Goal: Register for event/course

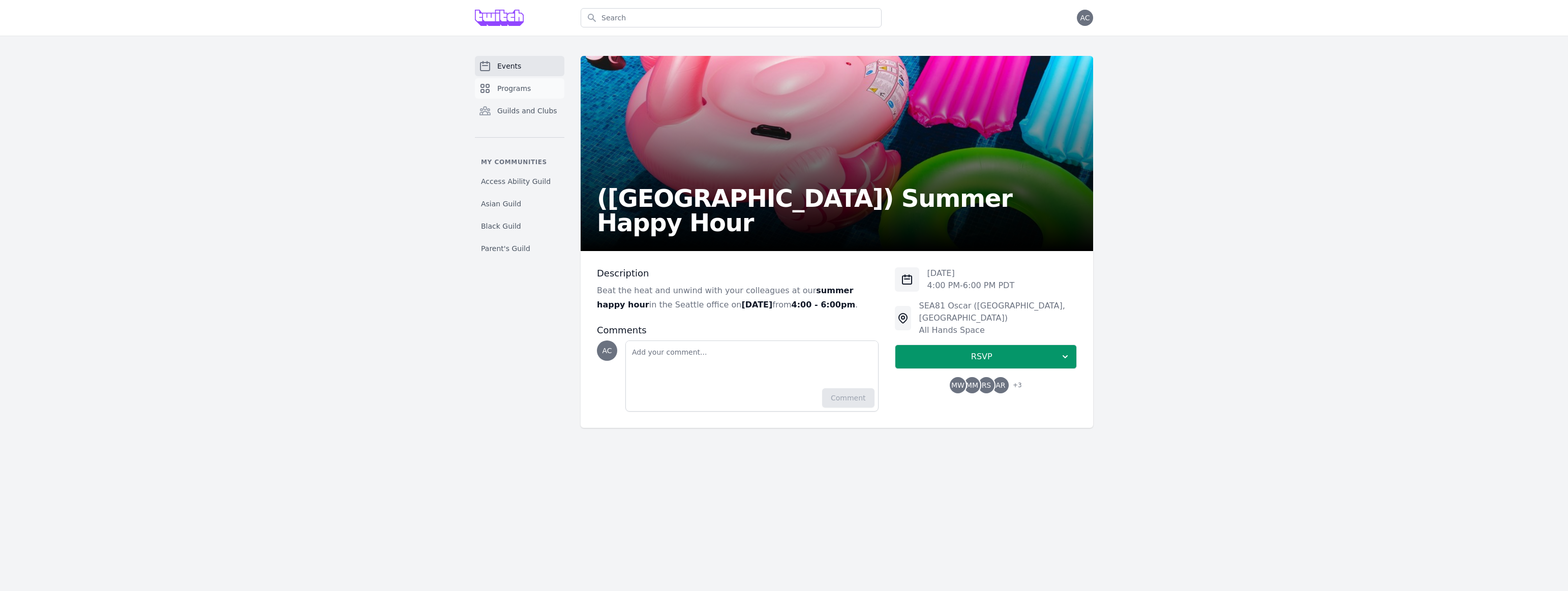
click at [527, 91] on span "Programs" at bounding box center [514, 88] width 33 height 10
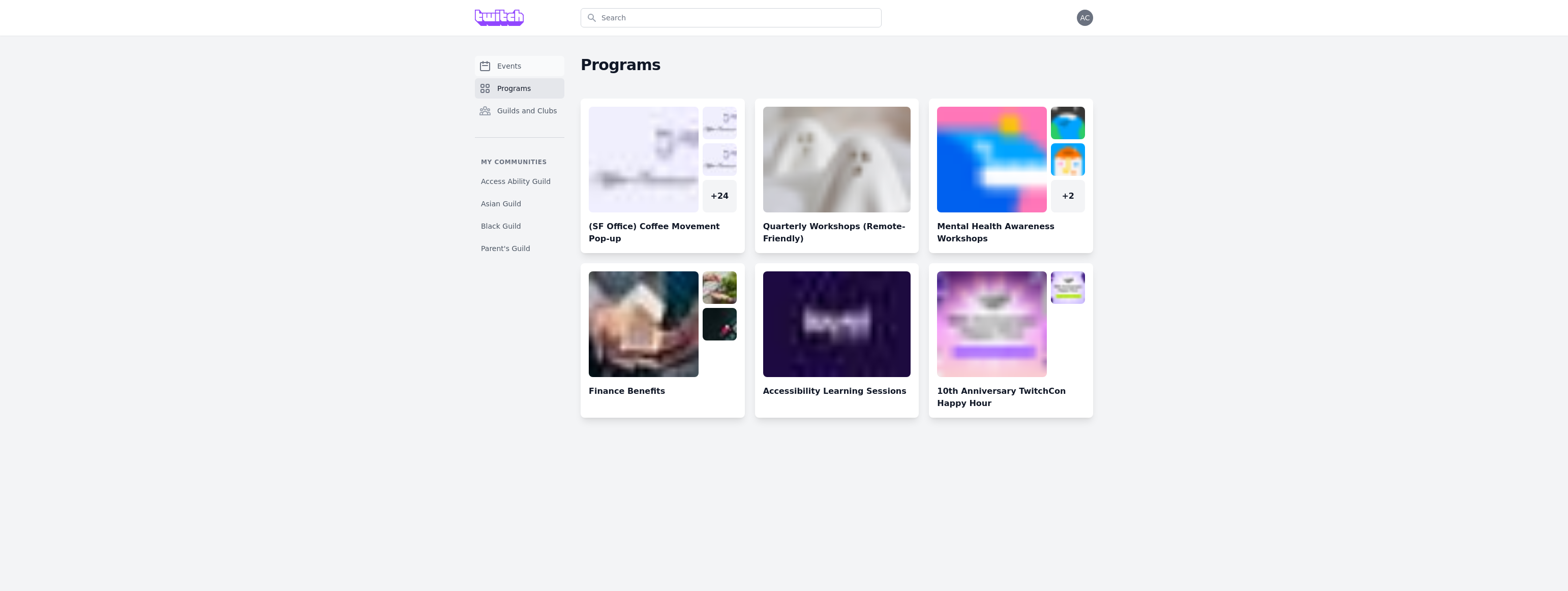
click at [526, 68] on link "Events" at bounding box center [519, 66] width 89 height 20
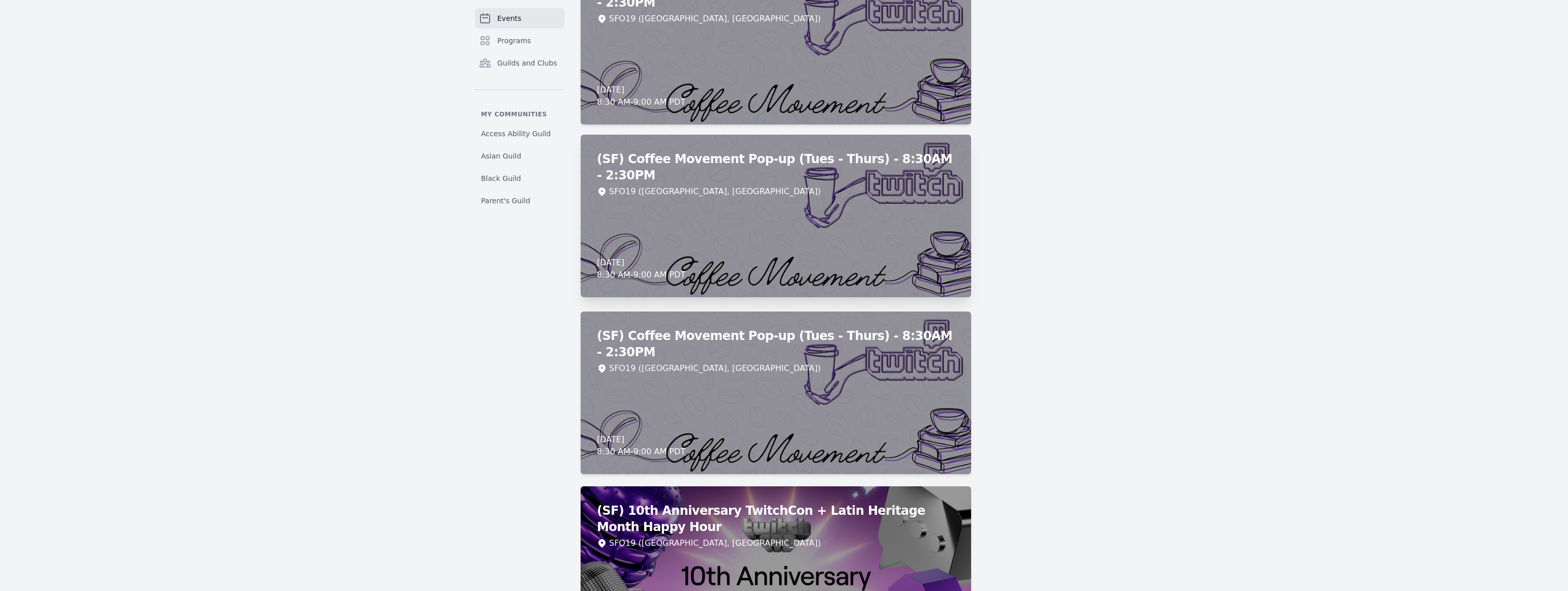
scroll to position [4012, 0]
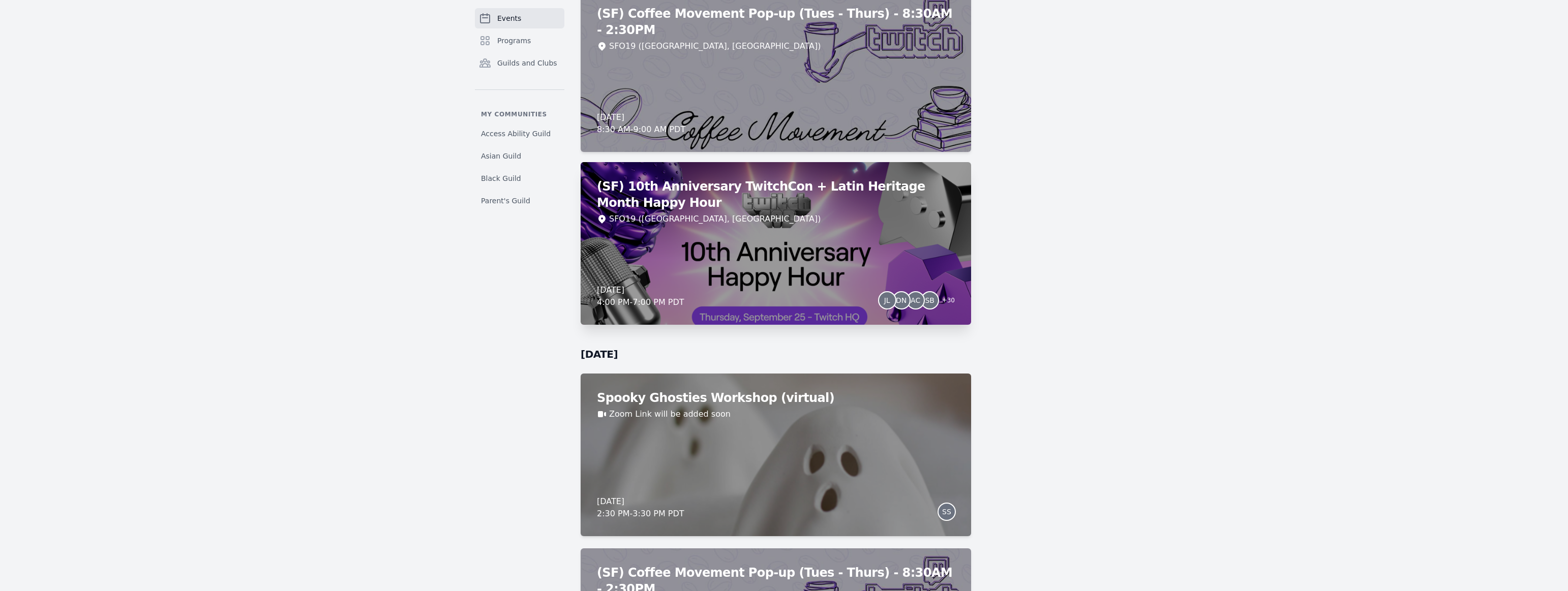
click at [881, 232] on div "(SF) 10th Anniversary TwitchCon + Latin Heritage Month Happy Hour SFO19 ([GEOGR…" at bounding box center [775, 243] width 390 height 163
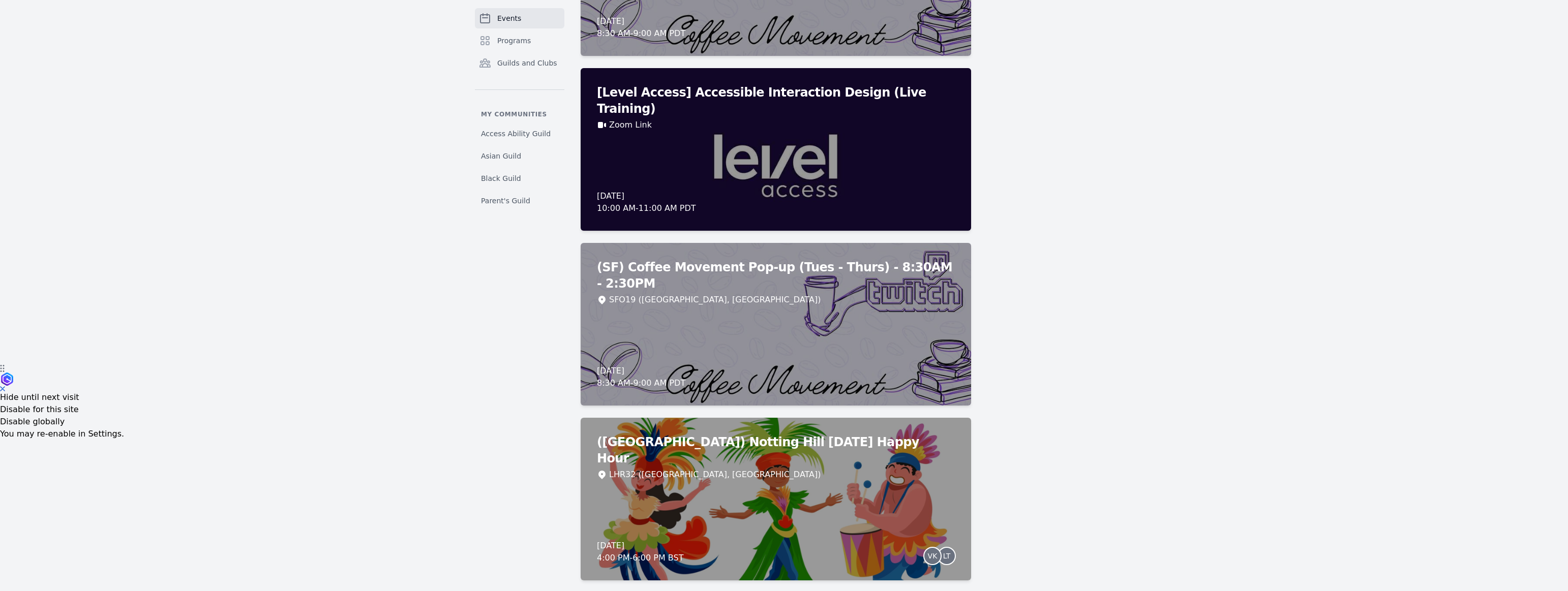
scroll to position [674, 0]
